Goal: Task Accomplishment & Management: Manage account settings

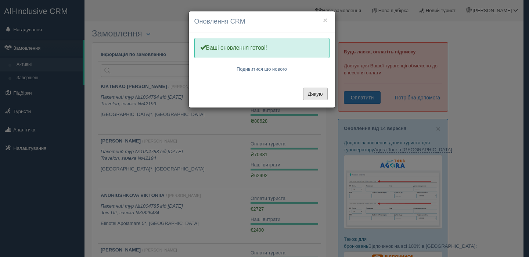
click at [316, 91] on button "Дякую" at bounding box center [315, 93] width 25 height 12
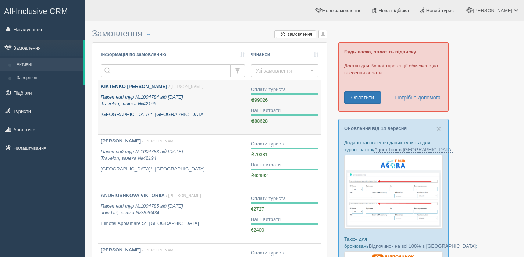
click at [226, 97] on p "Пакетний тур №1004784 від 26.08.2025 Travelon, заявка №42199" at bounding box center [173, 101] width 144 height 14
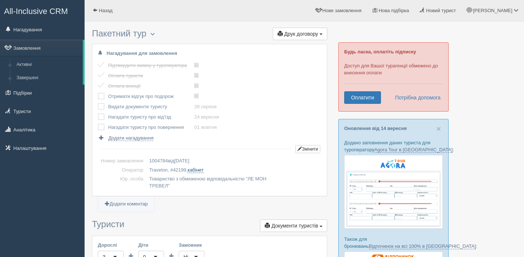
click at [202, 170] on link "кабінет" at bounding box center [195, 170] width 16 height 6
click at [42, 47] on link "Замовлення" at bounding box center [41, 48] width 83 height 16
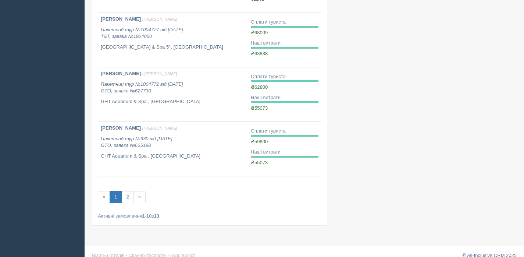
scroll to position [457, 0]
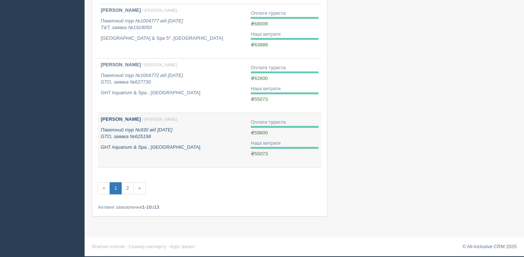
click at [194, 149] on p "GHT Aquarium & Spa , [GEOGRAPHIC_DATA]" at bounding box center [173, 147] width 144 height 7
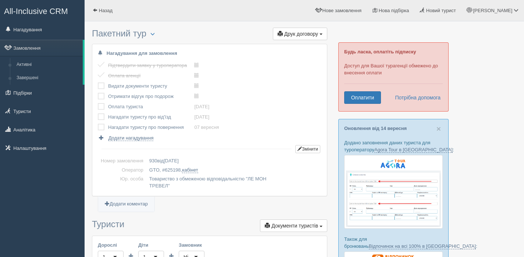
click at [98, 82] on label at bounding box center [98, 82] width 0 height 0
click at [0, 0] on input "checkbox" at bounding box center [0, 0] width 0 height 0
click at [98, 93] on label at bounding box center [98, 93] width 0 height 0
click at [0, 0] on input "checkbox" at bounding box center [0, 0] width 0 height 0
click at [102, 103] on td at bounding box center [103, 106] width 10 height 10
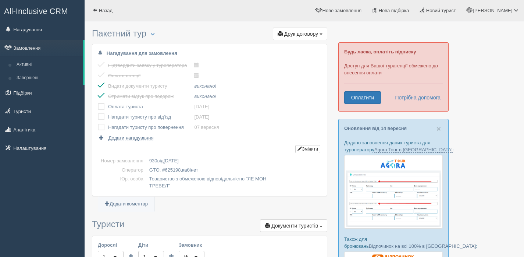
click at [98, 103] on label at bounding box center [98, 103] width 0 height 0
click at [0, 0] on input "checkbox" at bounding box center [0, 0] width 0 height 0
click at [98, 113] on label at bounding box center [98, 113] width 0 height 0
click at [0, 0] on input "checkbox" at bounding box center [0, 0] width 0 height 0
click at [98, 123] on label at bounding box center [98, 123] width 0 height 0
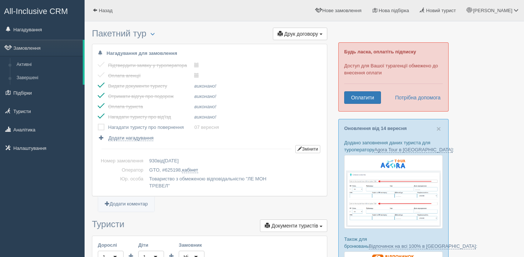
click at [0, 0] on input "checkbox" at bounding box center [0, 0] width 0 height 0
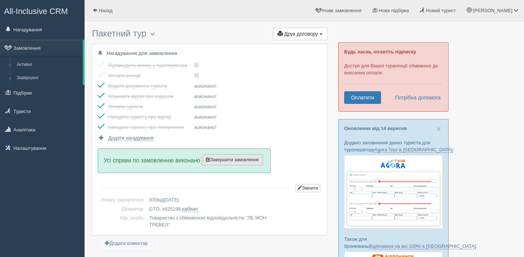
click at [235, 158] on span "Завершити замовлення" at bounding box center [232, 159] width 53 height 5
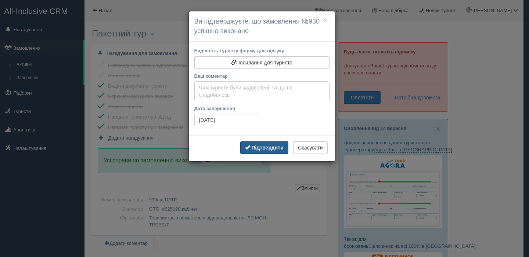
click at [261, 149] on b "Підтвердити" at bounding box center [267, 147] width 32 height 6
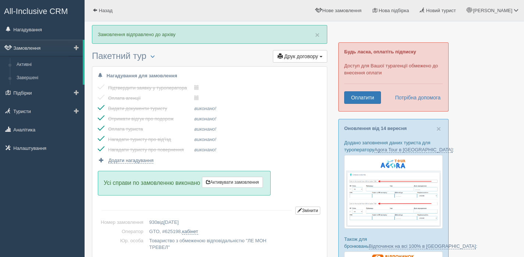
click at [36, 49] on link "Замовлення" at bounding box center [41, 48] width 83 height 16
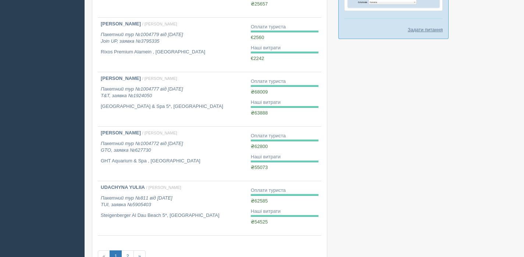
scroll to position [397, 0]
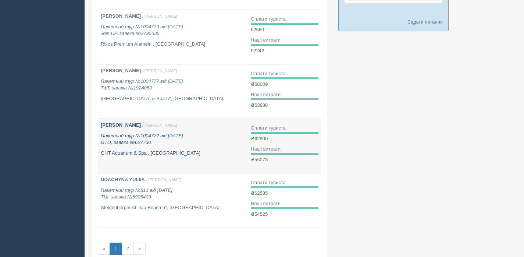
click at [212, 144] on p "Пакетний тур №1004772 від [DATE] GTO, заявка №627730" at bounding box center [173, 139] width 144 height 14
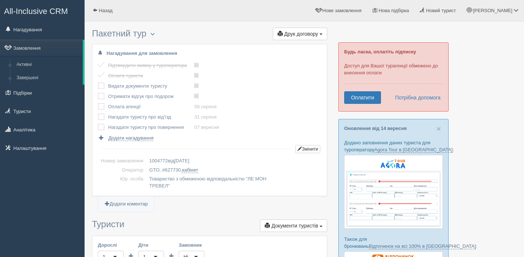
click at [98, 82] on label at bounding box center [98, 82] width 0 height 0
click at [0, 0] on input "checkbox" at bounding box center [0, 0] width 0 height 0
click at [98, 93] on label at bounding box center [98, 93] width 0 height 0
click at [0, 0] on input "checkbox" at bounding box center [0, 0] width 0 height 0
click at [98, 103] on label at bounding box center [98, 103] width 0 height 0
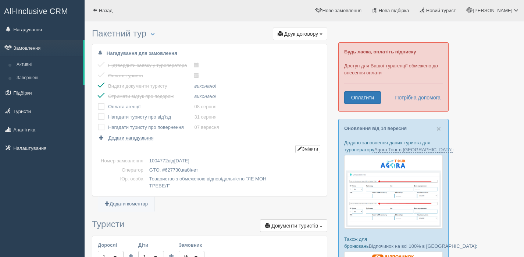
click at [0, 0] on input "checkbox" at bounding box center [0, 0] width 0 height 0
click at [98, 113] on label at bounding box center [98, 113] width 0 height 0
click at [0, 0] on input "checkbox" at bounding box center [0, 0] width 0 height 0
click at [98, 123] on label at bounding box center [98, 123] width 0 height 0
click at [0, 0] on input "checkbox" at bounding box center [0, 0] width 0 height 0
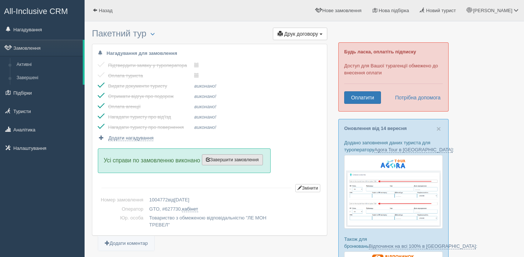
click at [232, 163] on button "Завершити замовлення Активувати замовлення" at bounding box center [232, 159] width 61 height 11
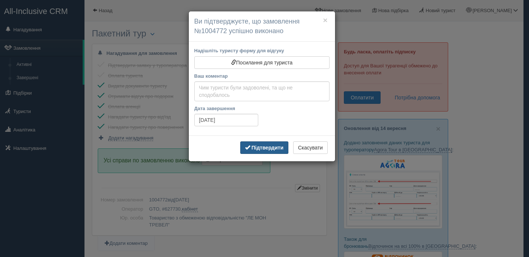
click at [273, 146] on b "Підтвердити" at bounding box center [267, 147] width 32 height 6
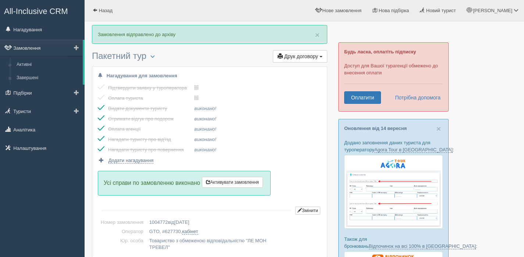
click at [34, 48] on link "Замовлення" at bounding box center [41, 48] width 83 height 16
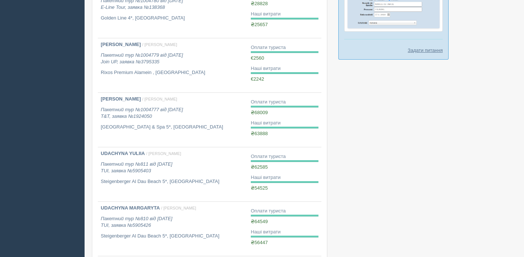
scroll to position [457, 0]
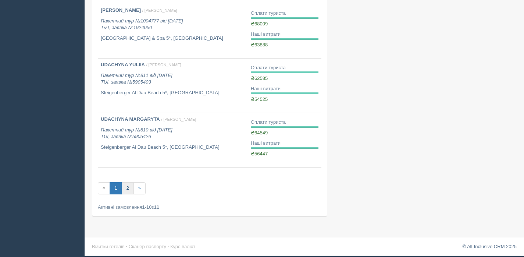
click at [128, 187] on link "2" at bounding box center [127, 188] width 12 height 12
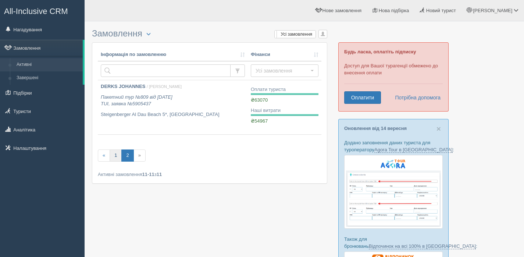
click at [114, 157] on link "1" at bounding box center [116, 155] width 12 height 12
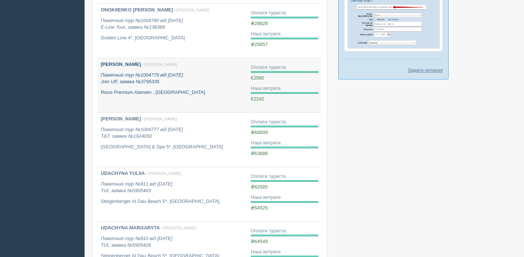
scroll to position [350, 0]
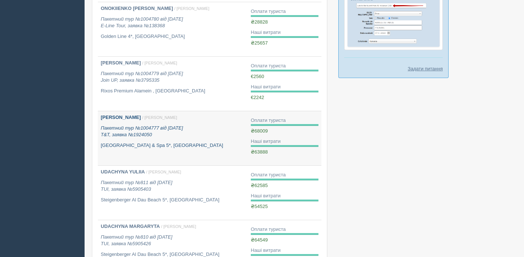
click at [227, 148] on p "[GEOGRAPHIC_DATA] & Spa 5*, [GEOGRAPHIC_DATA]" at bounding box center [173, 145] width 144 height 7
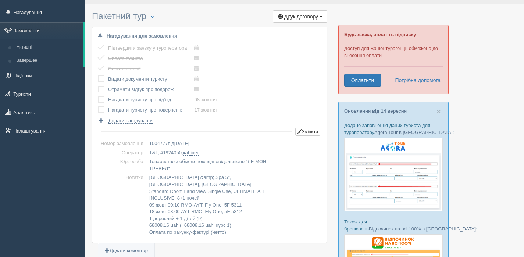
scroll to position [20, 0]
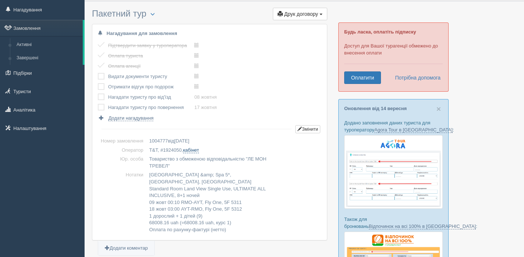
click at [199, 152] on link "кабінет" at bounding box center [191, 150] width 16 height 6
